Goal: Information Seeking & Learning: Learn about a topic

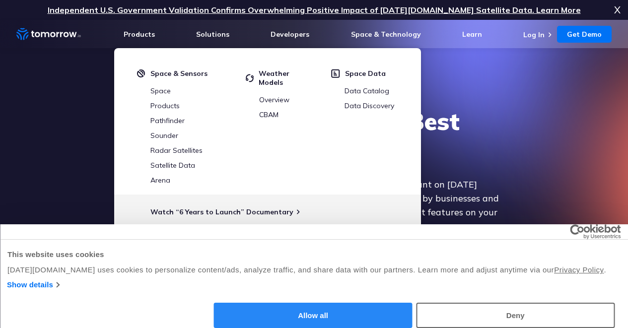
click at [412, 303] on button "Allow all" at bounding box center [313, 315] width 199 height 25
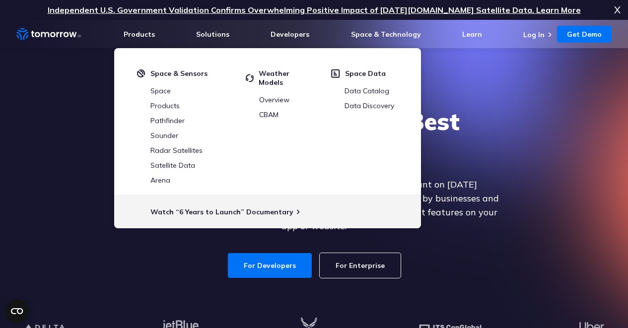
click at [82, 128] on div "Explore the World’s Best Weather API Get reliable and precise weather data thro…" at bounding box center [313, 192] width 611 height 211
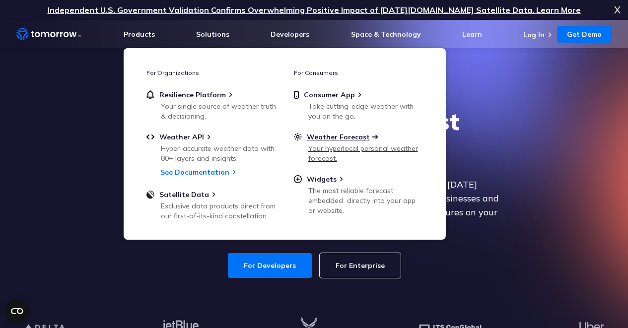
click at [333, 135] on span "Weather Forecast" at bounding box center [338, 137] width 63 height 9
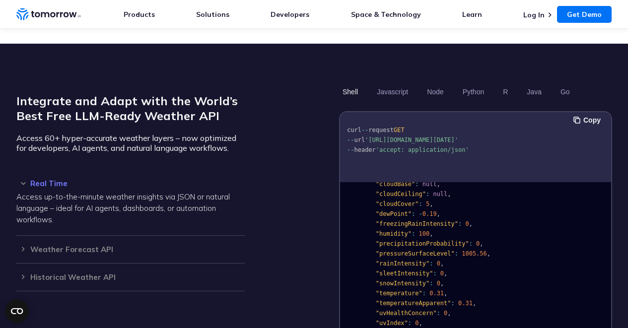
scroll to position [186, 0]
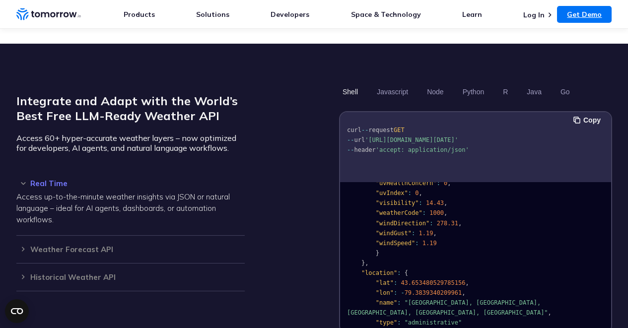
click at [589, 13] on link "Get Demo" at bounding box center [584, 14] width 55 height 17
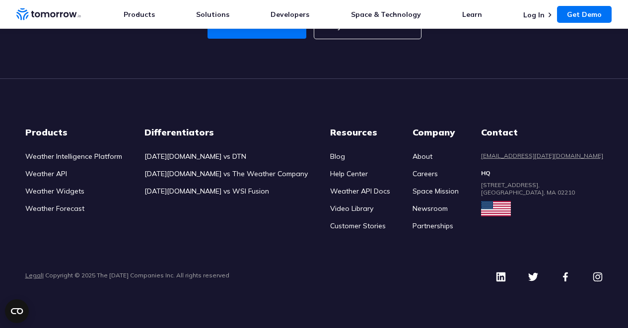
scroll to position [4735, 0]
click at [441, 230] on link "Partnerships" at bounding box center [432, 225] width 41 height 9
